Goal: Information Seeking & Learning: Find specific fact

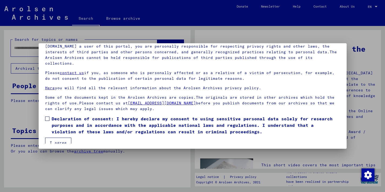
scroll to position [45, 0]
click at [59, 138] on button "I agree" at bounding box center [58, 143] width 26 height 10
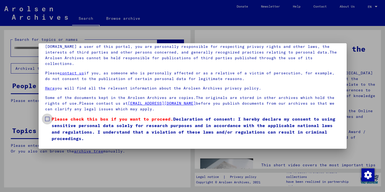
click at [48, 119] on span at bounding box center [47, 119] width 4 height 4
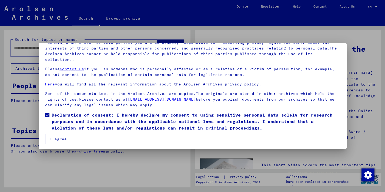
scroll to position [4, 0]
click at [62, 139] on button "I agree" at bounding box center [58, 139] width 26 height 10
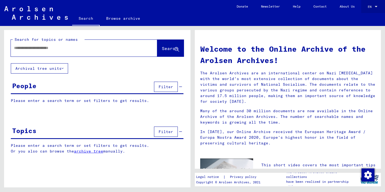
click at [376, 6] on div at bounding box center [376, 6] width 3 height 1
click at [17, 46] on div at bounding box center [192, 96] width 385 height 192
click at [22, 47] on input "text" at bounding box center [77, 48] width 127 height 6
type input "**********"
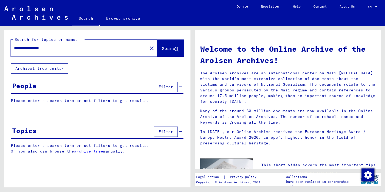
click at [177, 47] on icon at bounding box center [177, 49] width 5 height 5
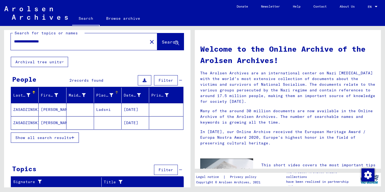
click at [110, 96] on icon at bounding box center [112, 95] width 4 height 4
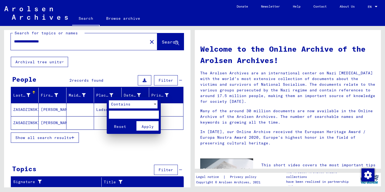
click at [101, 141] on div at bounding box center [192, 96] width 385 height 192
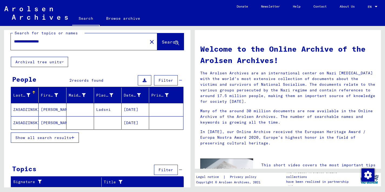
click at [64, 136] on span "Show all search results" at bounding box center [43, 137] width 56 height 5
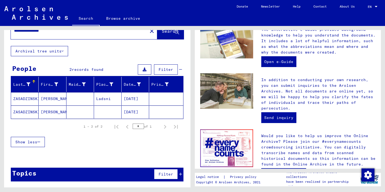
click at [23, 98] on mat-cell "ZASADZINSKI" at bounding box center [25, 98] width 28 height 13
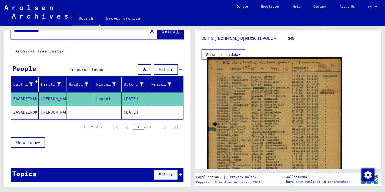
scroll to position [78, 0]
click at [276, 101] on img at bounding box center [274, 151] width 135 height 188
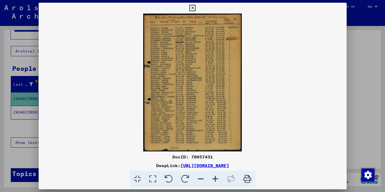
click at [199, 105] on img at bounding box center [193, 83] width 308 height 138
click at [151, 178] on icon at bounding box center [152, 179] width 15 height 16
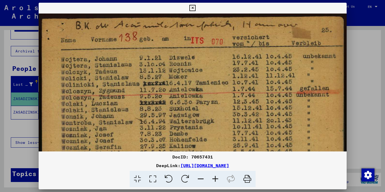
scroll to position [0, 0]
click at [137, 178] on icon at bounding box center [137, 179] width 15 height 16
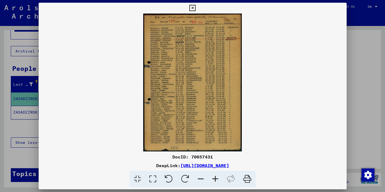
click at [151, 179] on icon at bounding box center [152, 179] width 15 height 16
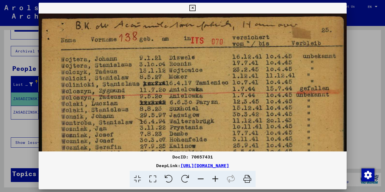
drag, startPoint x: 378, startPoint y: 77, endPoint x: 376, endPoint y: 94, distance: 16.6
click at [376, 94] on div at bounding box center [192, 96] width 385 height 192
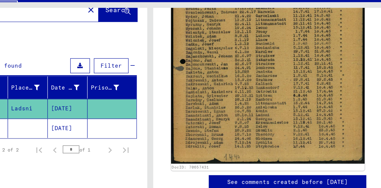
scroll to position [184, 0]
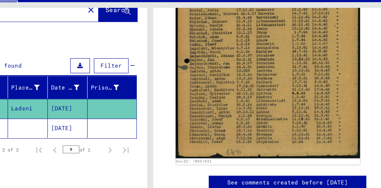
click at [120, 106] on mat-cell "[DATE]" at bounding box center [133, 112] width 27 height 13
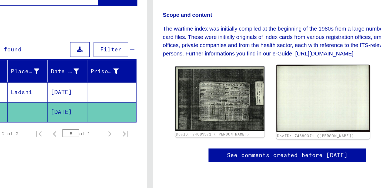
scroll to position [115, 0]
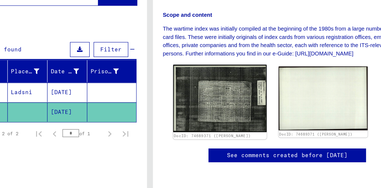
click at [207, 80] on img at bounding box center [239, 103] width 64 height 46
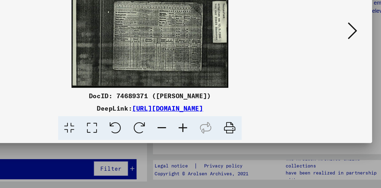
scroll to position [0, 0]
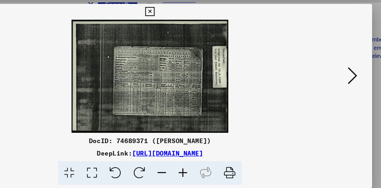
click at [107, 58] on img at bounding box center [191, 81] width 268 height 78
click at [107, 59] on img at bounding box center [191, 81] width 268 height 78
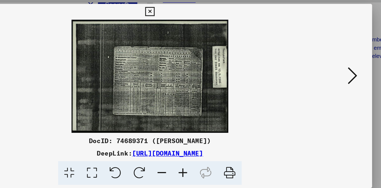
click at [115, 59] on img at bounding box center [191, 81] width 268 height 78
click at [128, 58] on img at bounding box center [191, 81] width 268 height 78
click at [326, 74] on icon at bounding box center [329, 80] width 6 height 13
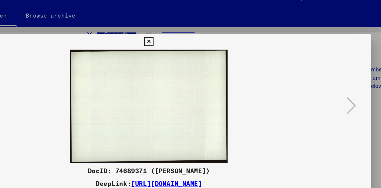
click at [111, 70] on img at bounding box center [191, 81] width 268 height 78
click at [111, 69] on img at bounding box center [191, 81] width 268 height 78
click at [112, 69] on img at bounding box center [191, 81] width 268 height 78
click at [194, 33] on icon at bounding box center [190, 36] width 6 height 6
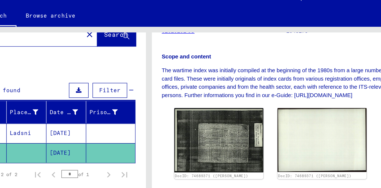
scroll to position [112, 0]
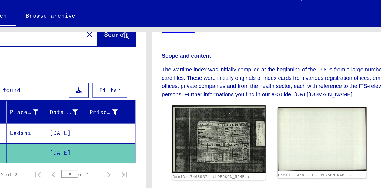
click at [207, 92] on img at bounding box center [239, 103] width 64 height 46
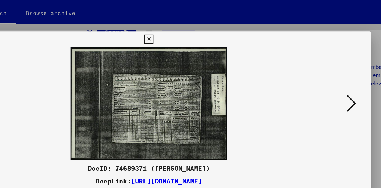
click at [153, 92] on img at bounding box center [191, 81] width 268 height 78
click at [115, 79] on img at bounding box center [191, 81] width 268 height 78
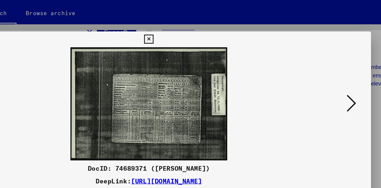
click at [194, 33] on icon at bounding box center [190, 36] width 6 height 6
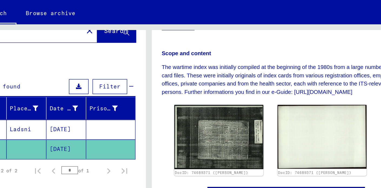
scroll to position [18, 0]
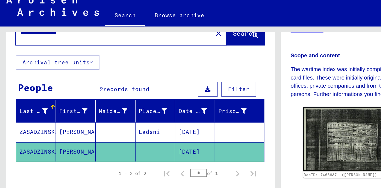
click at [131, 92] on mat-cell "[DATE]" at bounding box center [133, 98] width 27 height 13
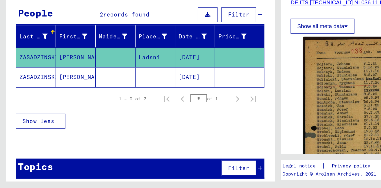
click at [127, 105] on mat-cell "[DATE]" at bounding box center [133, 111] width 27 height 13
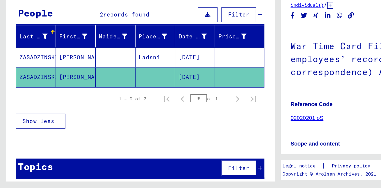
click at [130, 105] on mat-cell "[DATE]" at bounding box center [133, 111] width 27 height 13
click at [232, 78] on h1 "War Time Card File (Registration cards, employees’ record books, individual cor…" at bounding box center [285, 99] width 171 height 42
click at [166, 82] on icon at bounding box center [168, 84] width 4 height 4
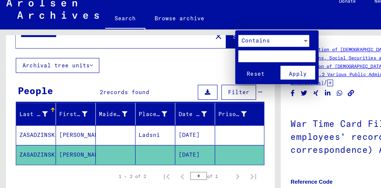
click at [63, 44] on div at bounding box center [190, 94] width 381 height 188
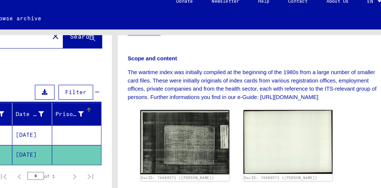
scroll to position [146, 0]
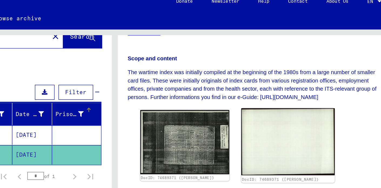
click at [278, 127] on link "DocID: 74689371 ([PERSON_NAME])" at bounding box center [304, 128] width 53 height 3
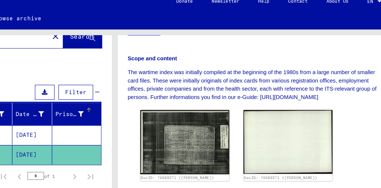
click at [166, 82] on icon at bounding box center [168, 84] width 4 height 4
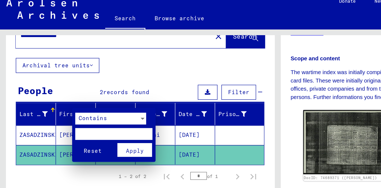
click at [154, 77] on div at bounding box center [190, 94] width 381 height 188
click at [154, 81] on div "Prisoner #" at bounding box center [159, 84] width 19 height 6
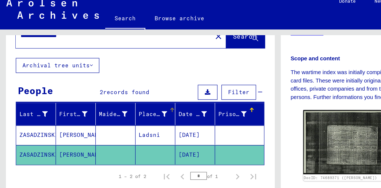
click at [107, 81] on div "Place of Birth" at bounding box center [104, 84] width 19 height 6
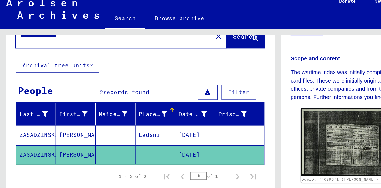
click at [237, 80] on img at bounding box center [239, 103] width 64 height 46
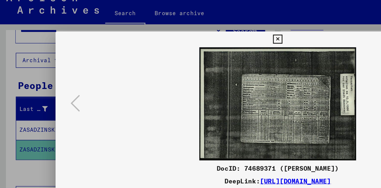
click at [237, 67] on div "DocID: 74689371 ([PERSON_NAME]) DeepLink: [URL][DOMAIN_NAME]" at bounding box center [190, 94] width 381 height 188
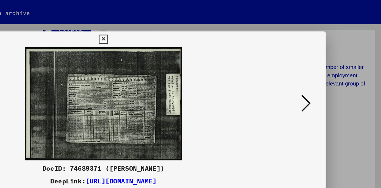
click at [237, 67] on div at bounding box center [190, 94] width 381 height 188
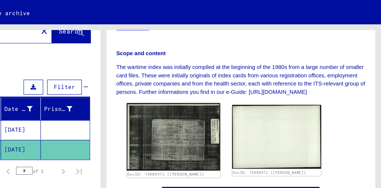
click at [207, 80] on img at bounding box center [239, 103] width 64 height 46
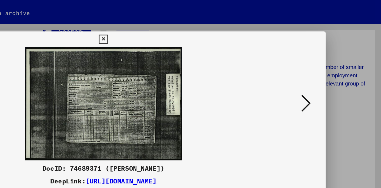
click at [94, 86] on img at bounding box center [191, 81] width 268 height 78
click at [96, 80] on img at bounding box center [191, 81] width 268 height 78
click at [194, 33] on icon at bounding box center [190, 36] width 6 height 6
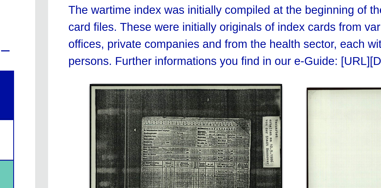
scroll to position [138, 0]
click at [207, 80] on img at bounding box center [239, 103] width 64 height 46
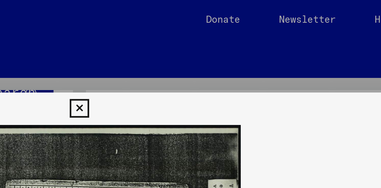
scroll to position [0, 0]
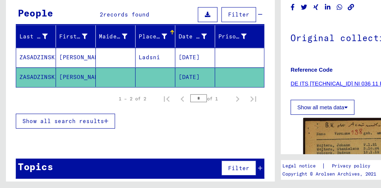
click at [132, 92] on mat-cell "[DATE]" at bounding box center [133, 98] width 27 height 13
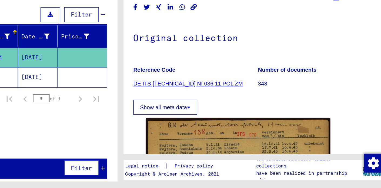
click at [236, 131] on icon at bounding box center [237, 133] width 2 height 4
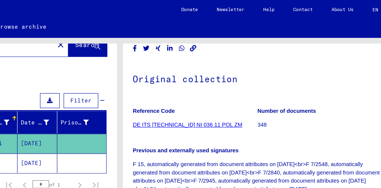
scroll to position [34, 0]
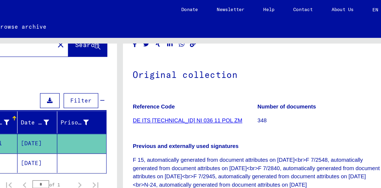
click at [200, 82] on link "DE ITS [TECHNICAL_ID] NI 036 11 POL ZM" at bounding box center [237, 82] width 75 height 4
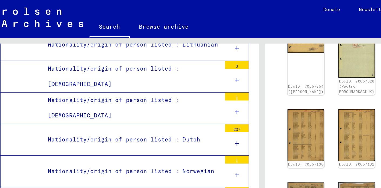
scroll to position [1633, 0]
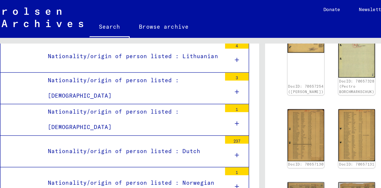
click at [128, 163] on div "Nationality/origin of person listed : Polish" at bounding box center [100, 168] width 123 height 11
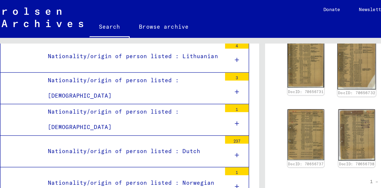
scroll to position [388, 0]
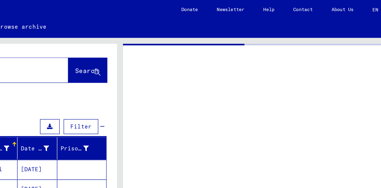
type input "********"
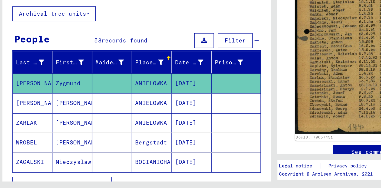
scroll to position [167, 0]
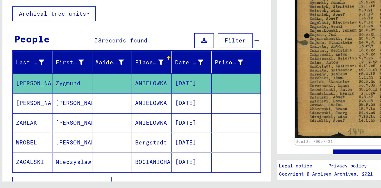
click at [230, 61] on img at bounding box center [271, 61] width 133 height 186
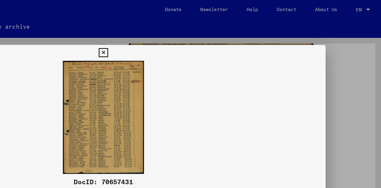
click at [62, 91] on img at bounding box center [190, 81] width 305 height 78
drag, startPoint x: 256, startPoint y: 93, endPoint x: 255, endPoint y: 103, distance: 10.0
click at [255, 103] on div at bounding box center [190, 94] width 381 height 188
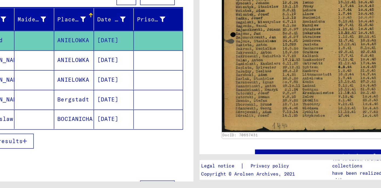
scroll to position [29, 0]
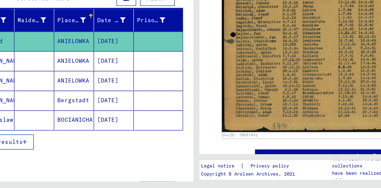
click at [71, 154] on icon "button" at bounding box center [72, 156] width 3 height 4
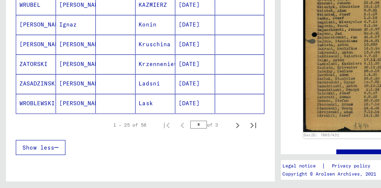
scroll to position [311, 0]
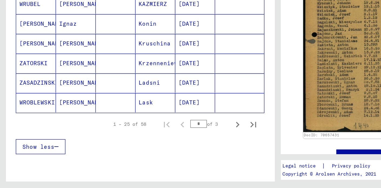
click at [23, 109] on mat-cell "ZASADZINSKI" at bounding box center [24, 115] width 27 height 13
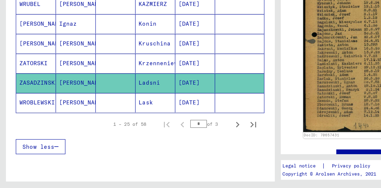
click at [23, 109] on mat-cell "ZASADZINSKI" at bounding box center [24, 115] width 27 height 13
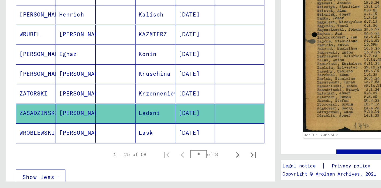
scroll to position [291, 0]
click at [159, 161] on icon "Next page" at bounding box center [163, 165] width 8 height 8
type input "*"
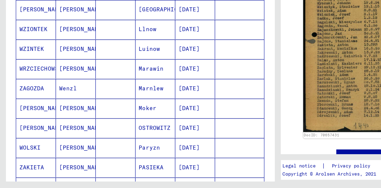
scroll to position [105, 0]
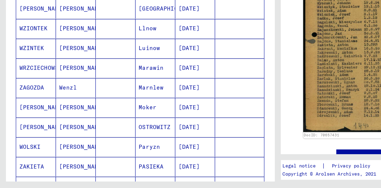
click at [160, 153] on mat-cell at bounding box center [165, 159] width 34 height 13
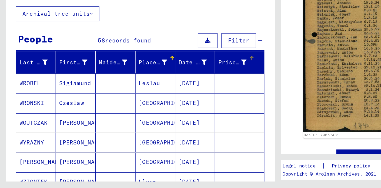
click at [166, 99] on div at bounding box center [168, 102] width 4 height 6
